Goal: Task Accomplishment & Management: Complete application form

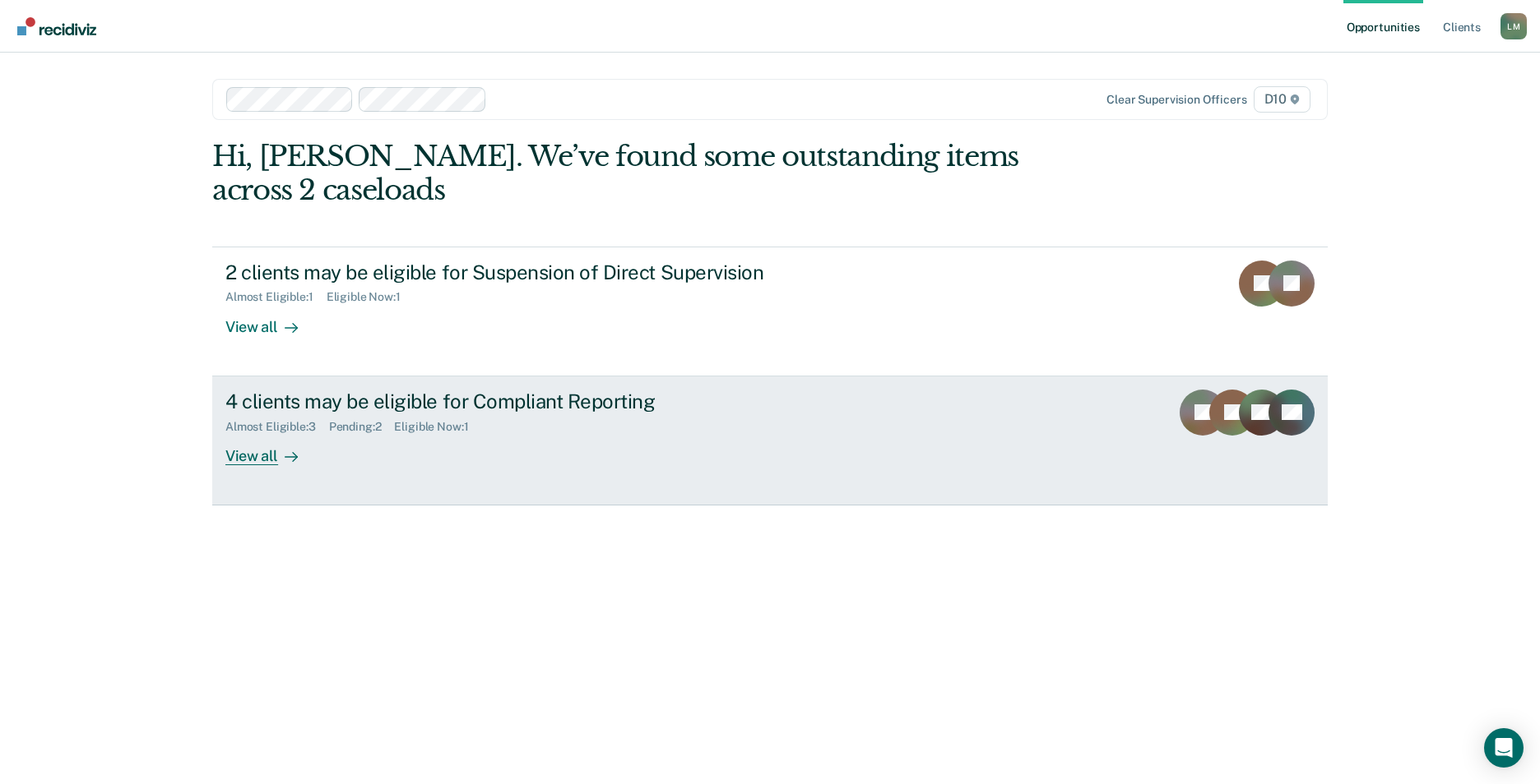
click at [563, 411] on div "4 clients may be eligible for Compliant Reporting Almost Eligible : 3 Pending :…" at bounding box center [533, 426] width 617 height 75
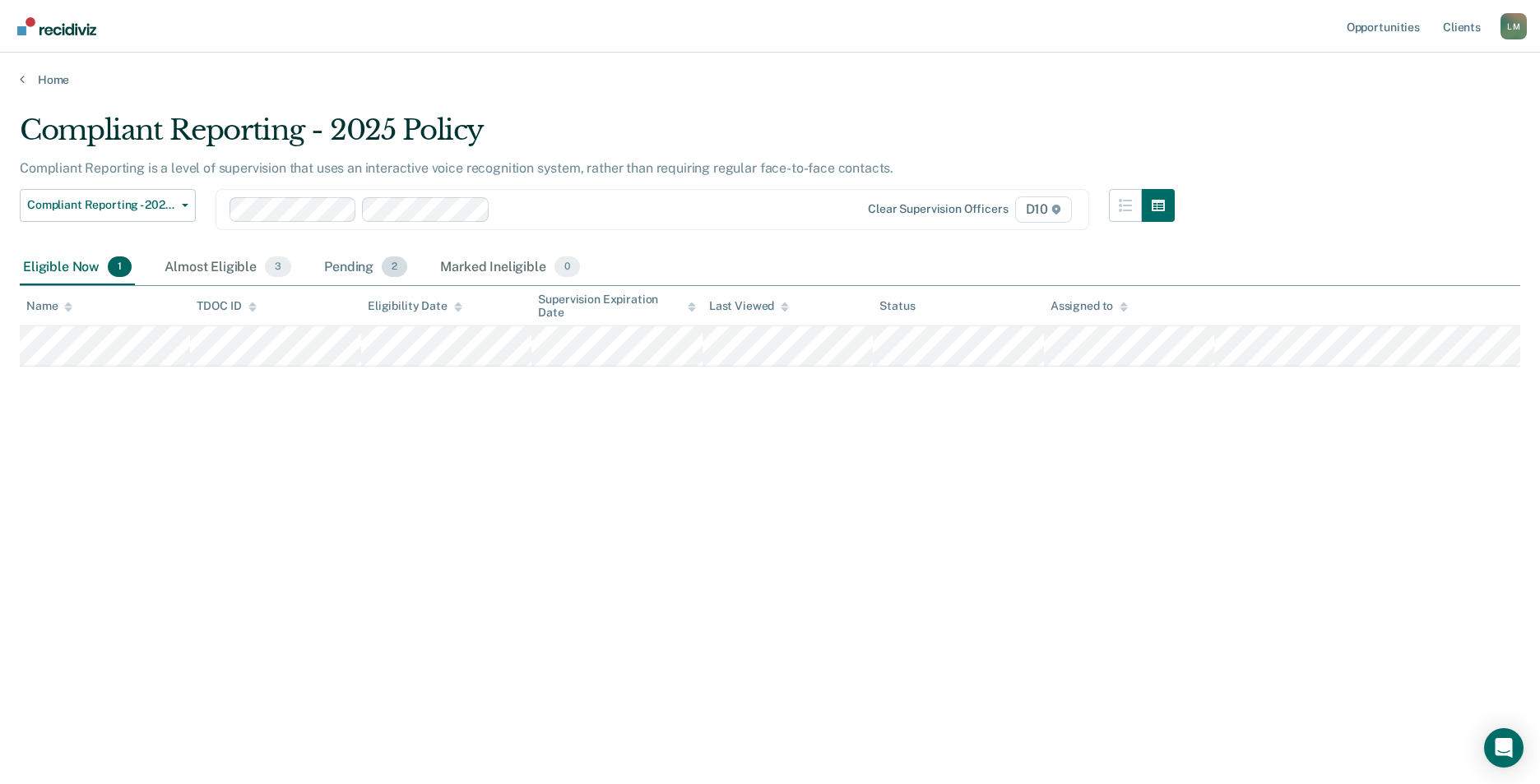
click at [348, 265] on div "Pending 2" at bounding box center [365, 268] width 89 height 36
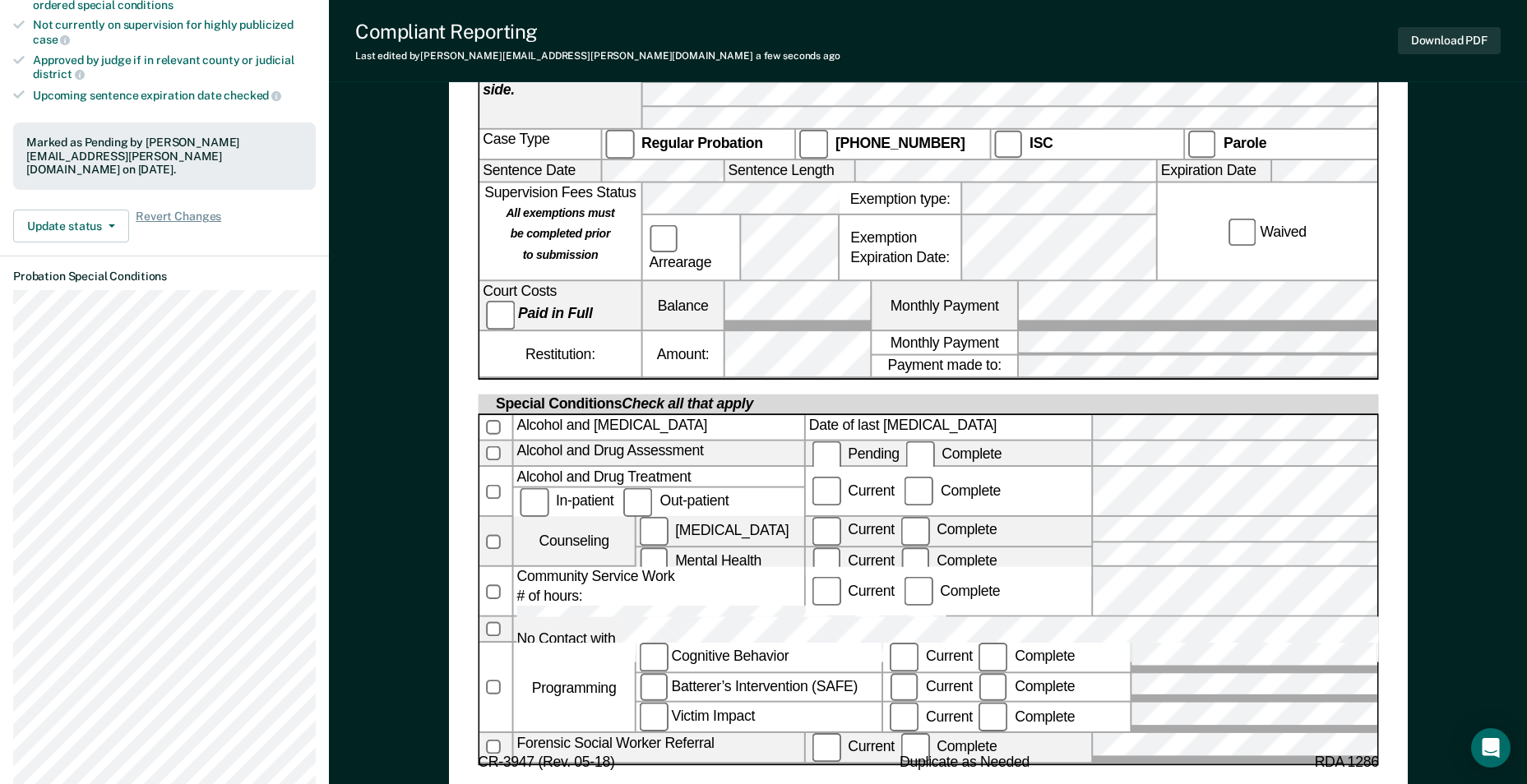
scroll to position [865, 0]
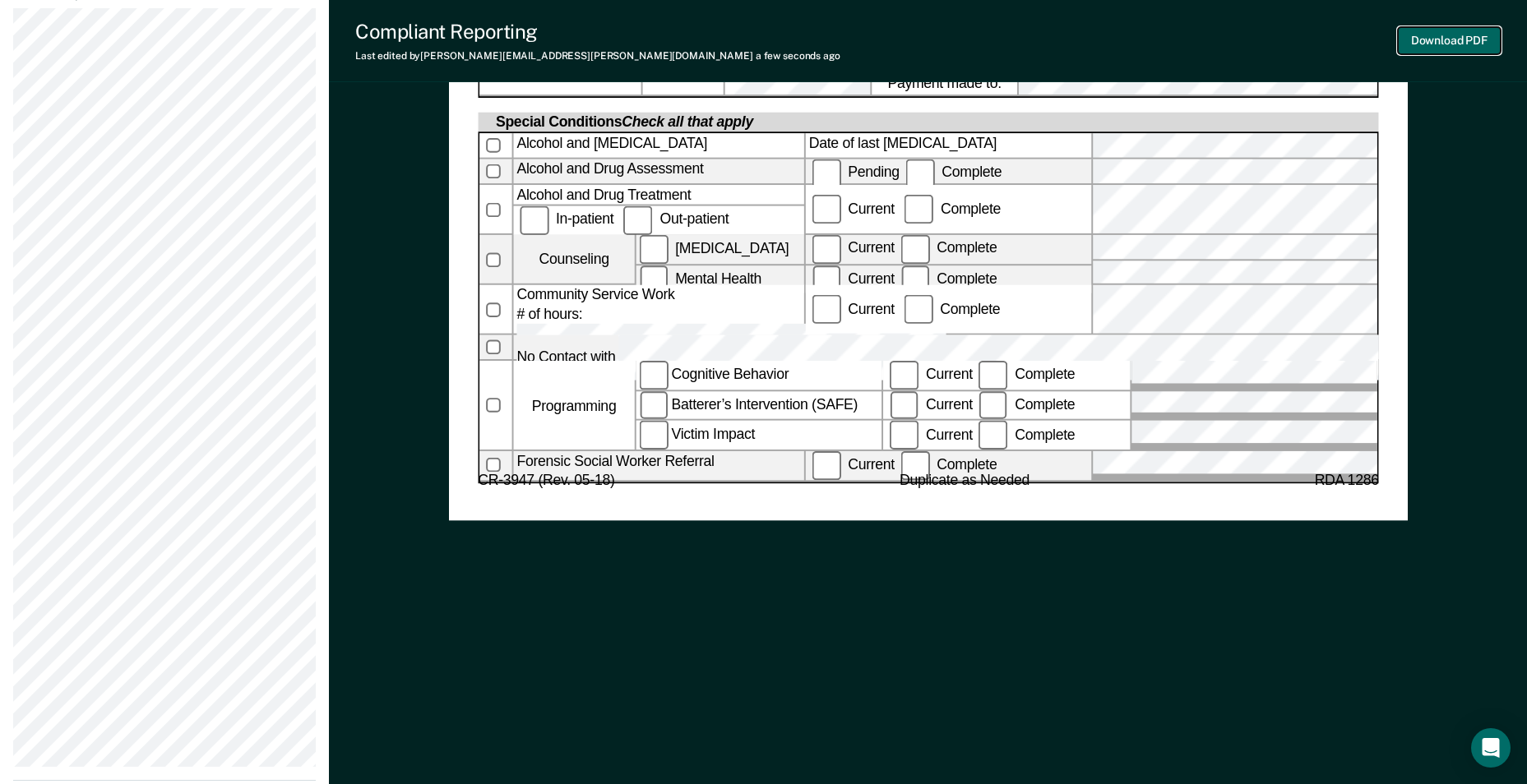
click at [1443, 42] on button "Download PDF" at bounding box center [1449, 40] width 103 height 27
